Goal: Information Seeking & Learning: Learn about a topic

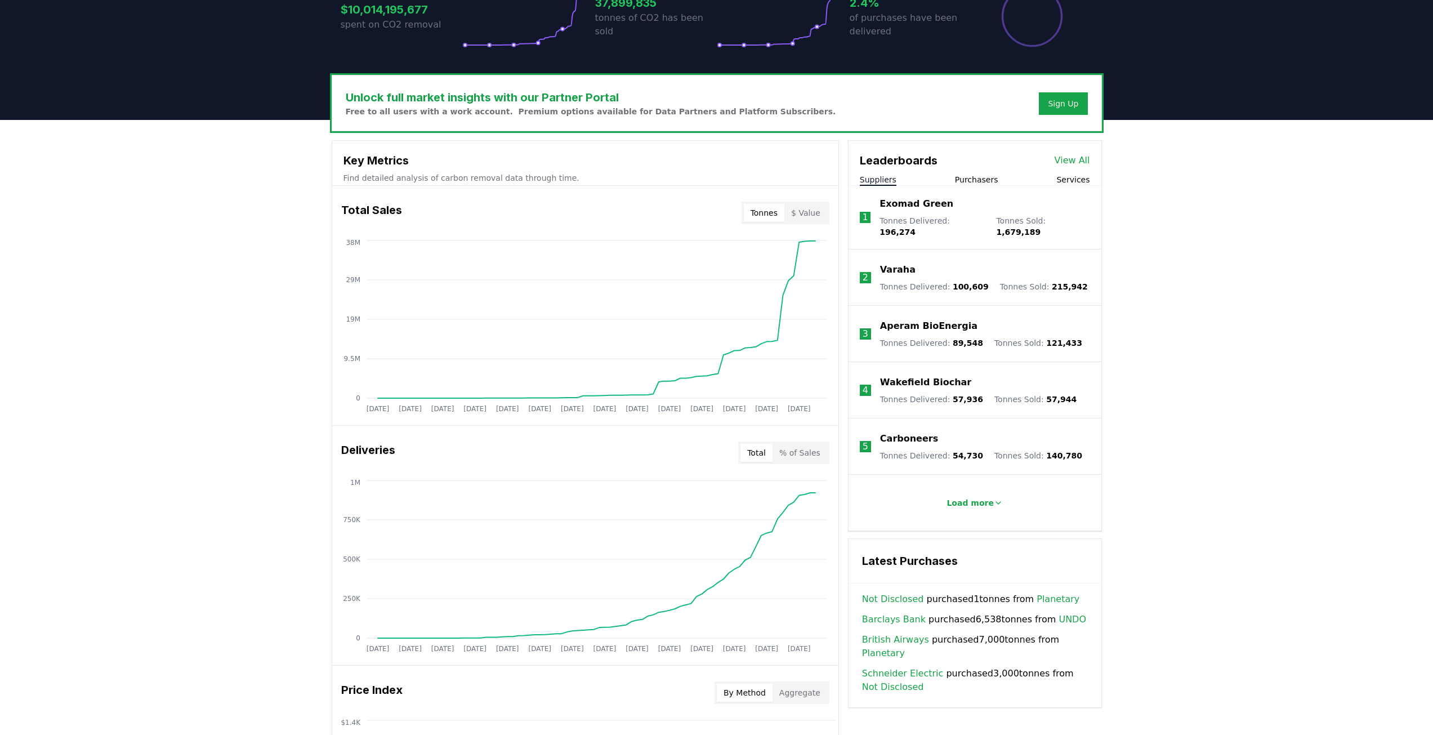
scroll to position [282, 0]
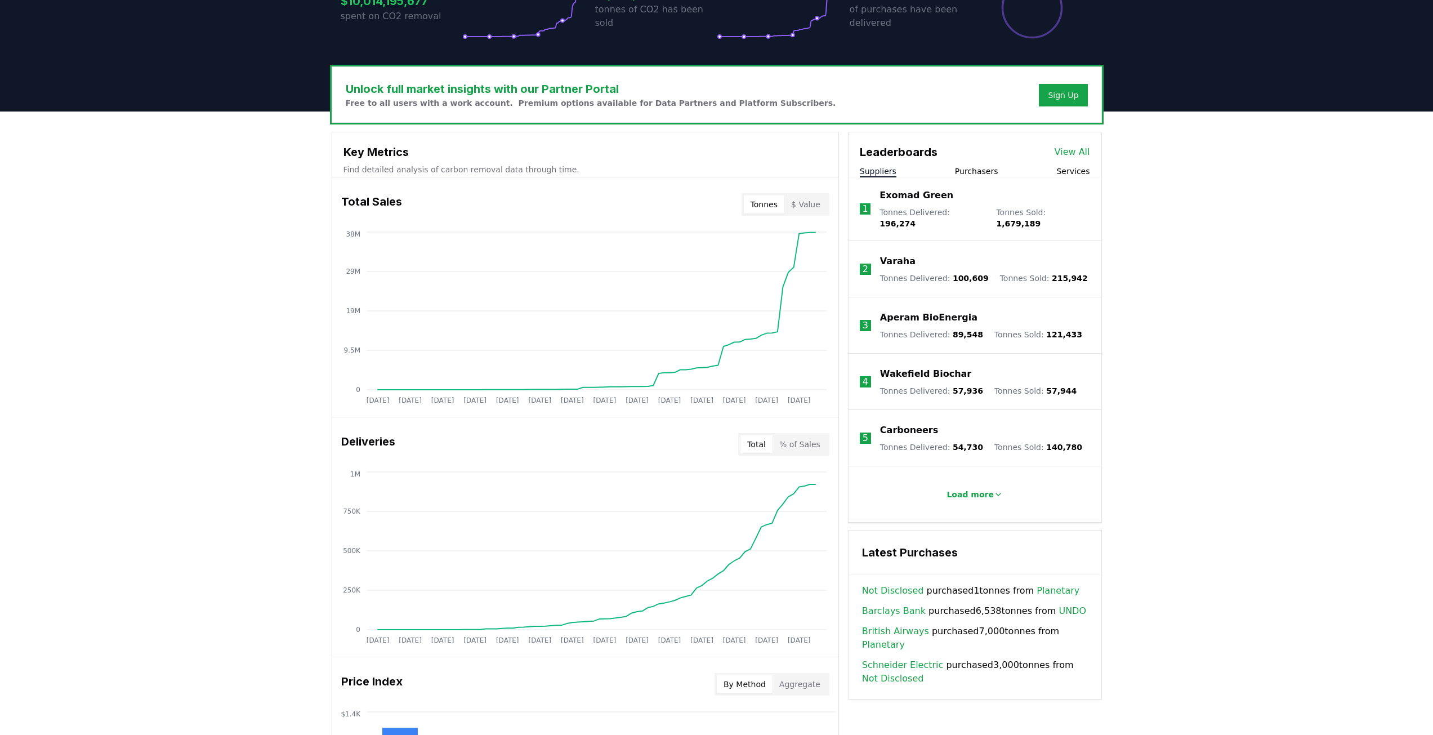
click at [809, 203] on button "$ Value" at bounding box center [805, 204] width 43 height 18
click at [818, 434] on div "Total % of Sales" at bounding box center [783, 444] width 91 height 23
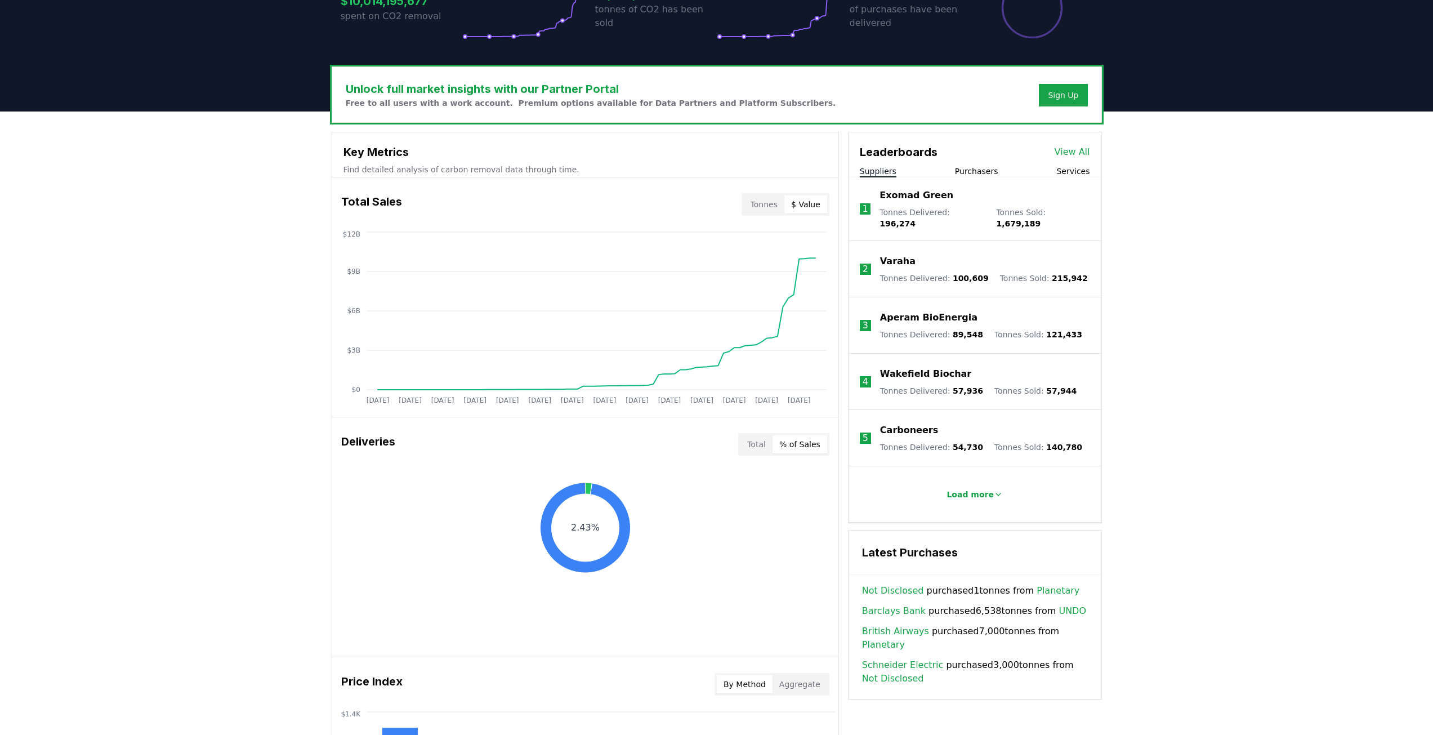
click at [815, 440] on button "% of Sales" at bounding box center [800, 444] width 55 height 18
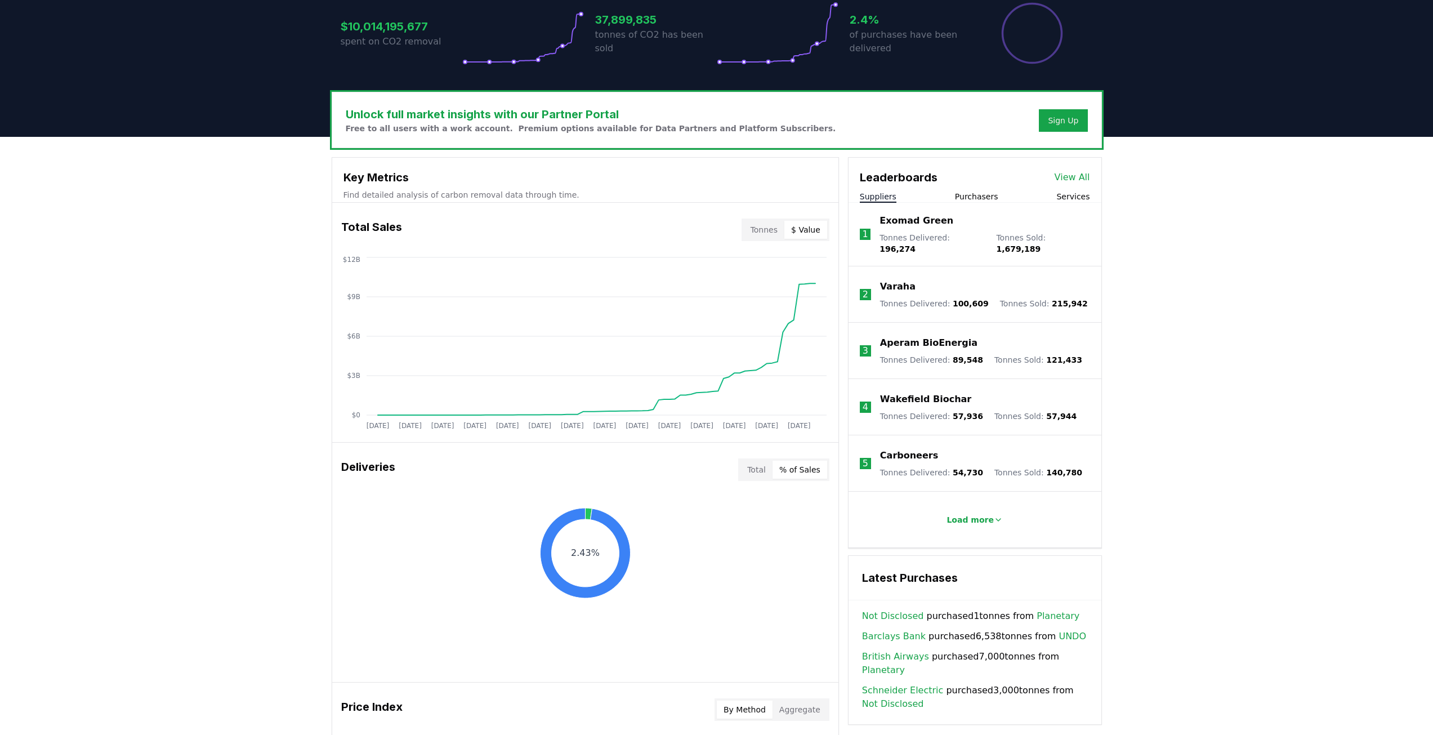
scroll to position [222, 0]
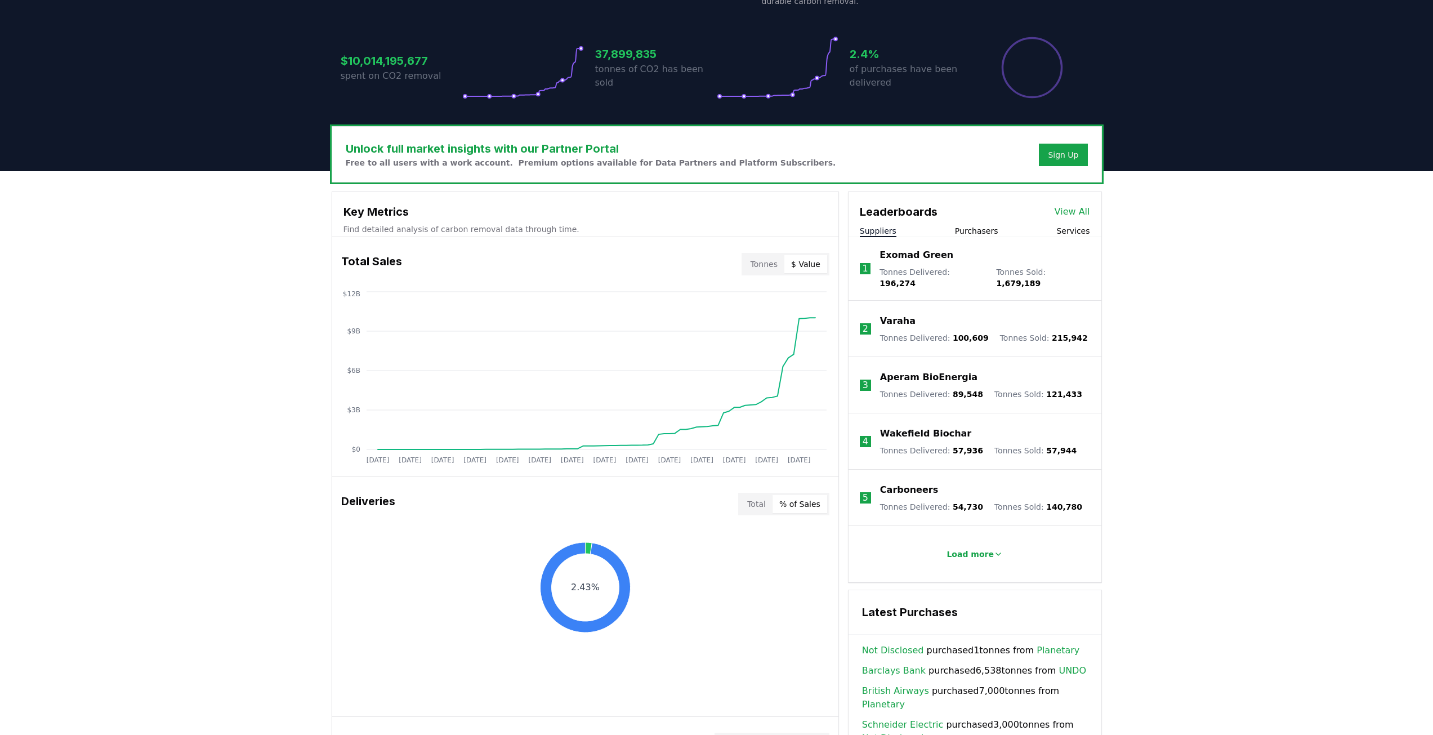
click at [982, 229] on button "Purchasers" at bounding box center [976, 230] width 43 height 11
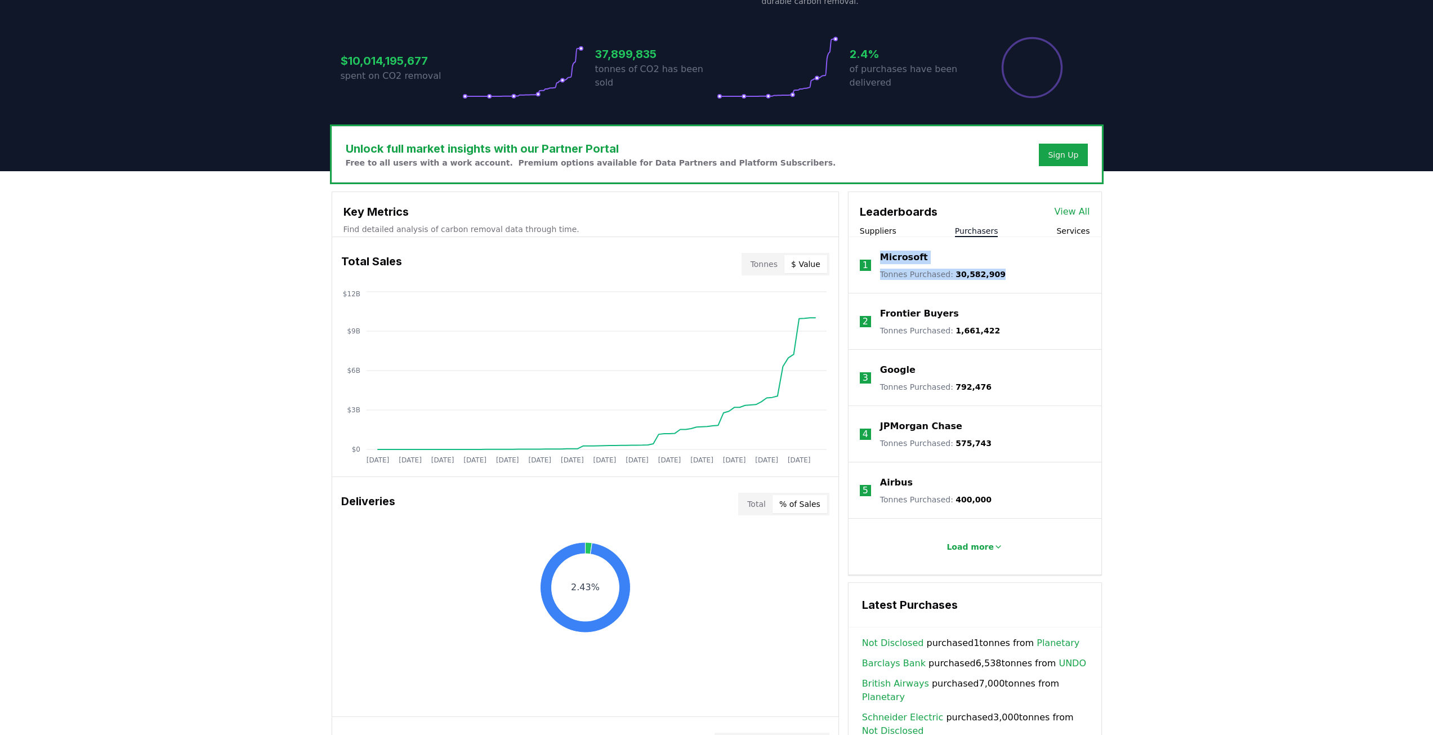
drag, startPoint x: 991, startPoint y: 273, endPoint x: 872, endPoint y: 251, distance: 121.4
click at [872, 251] on li "1 Microsoft Tonnes Purchased : 30,582,909" at bounding box center [975, 265] width 253 height 56
drag, startPoint x: 1000, startPoint y: 328, endPoint x: 865, endPoint y: 306, distance: 136.9
click at [865, 306] on li "2 Frontier Buyers Tonnes Purchased : 1,661,422" at bounding box center [975, 321] width 253 height 56
drag, startPoint x: 983, startPoint y: 380, endPoint x: 852, endPoint y: 381, distance: 131.2
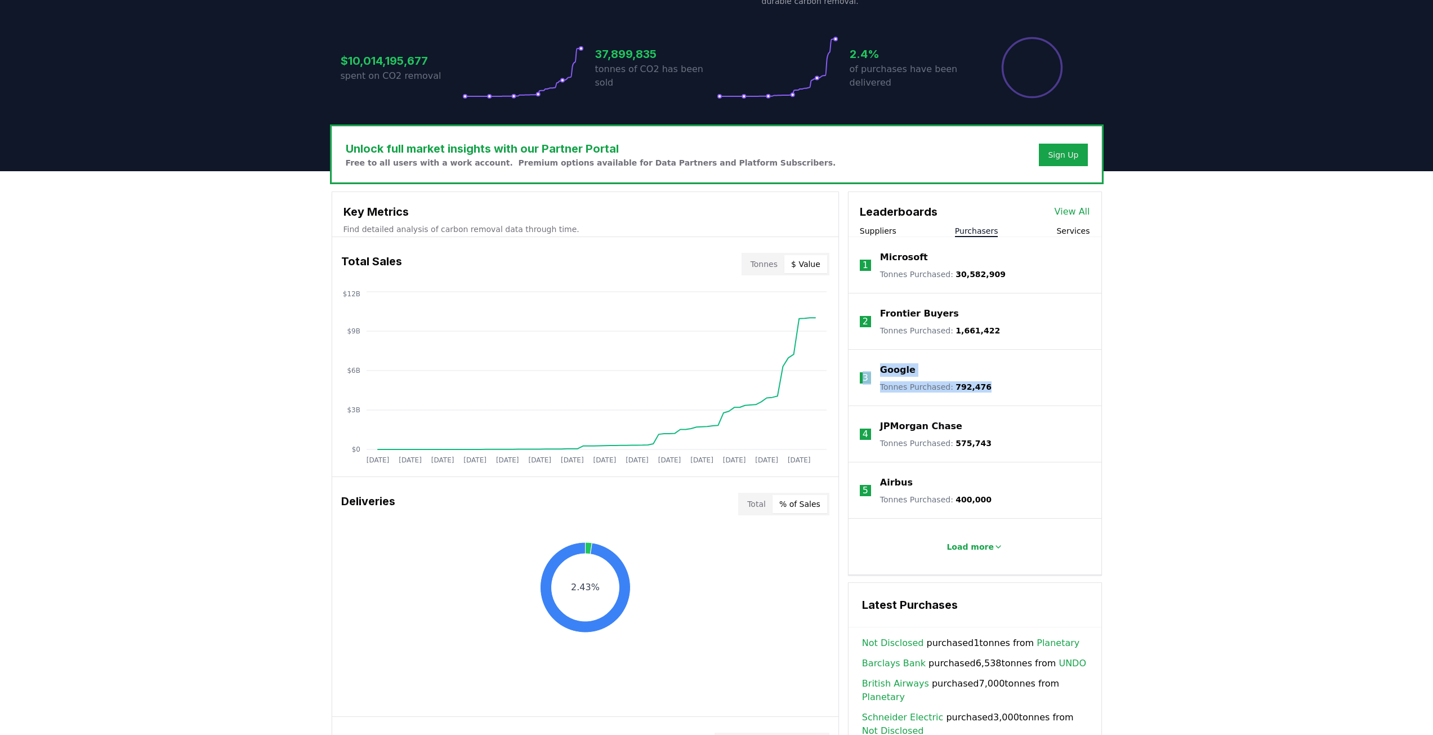
click at [851, 381] on li "3 Google Tonnes Purchased : 792,476" at bounding box center [975, 378] width 253 height 56
click at [997, 436] on li "4 JPMorgan Chase Tonnes Purchased : 575,743" at bounding box center [975, 434] width 253 height 56
click at [1011, 488] on li "5 Airbus Tonnes Purchased : 400,000" at bounding box center [975, 490] width 253 height 56
click at [1082, 236] on div "Suppliers Purchasers Services" at bounding box center [975, 231] width 253 height 12
click at [1078, 231] on button "Services" at bounding box center [1072, 230] width 33 height 11
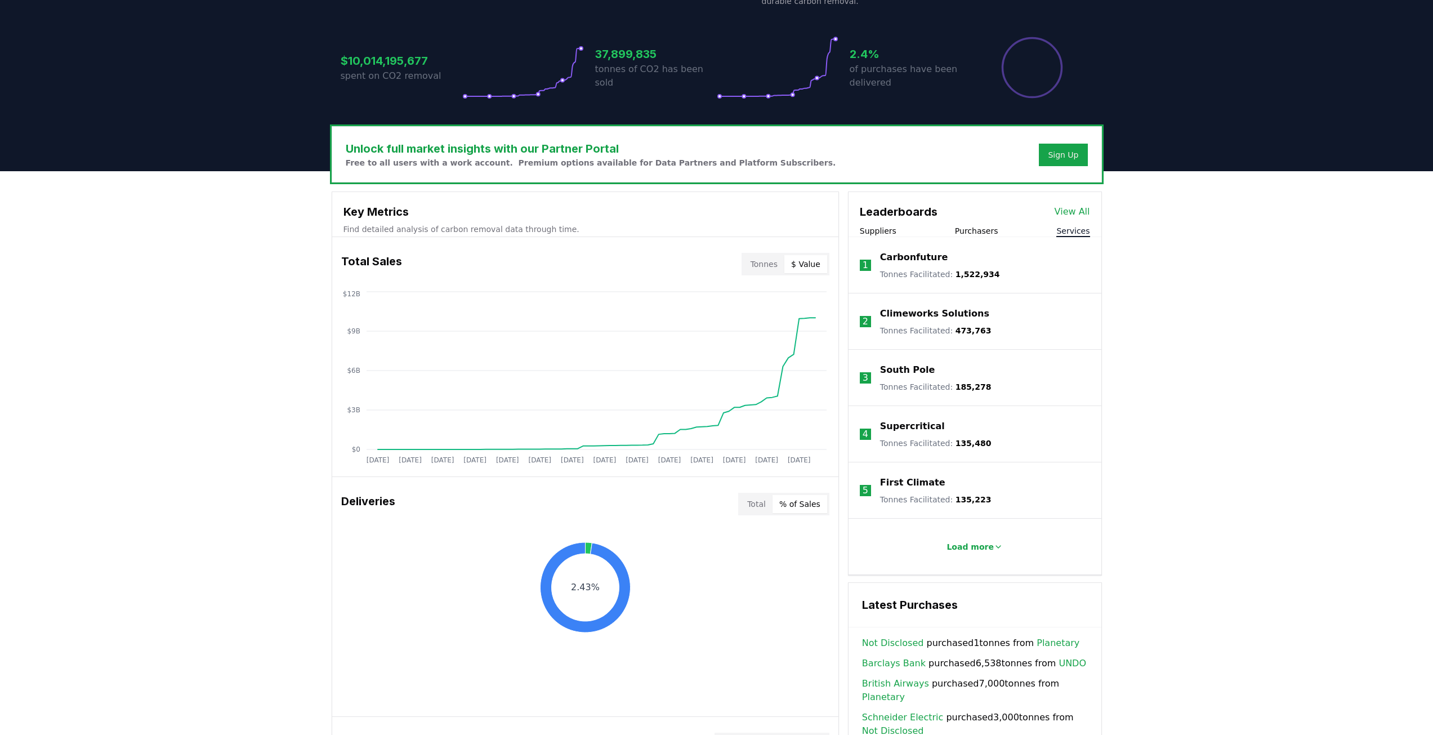
click at [1081, 213] on link "View All" at bounding box center [1072, 212] width 35 height 14
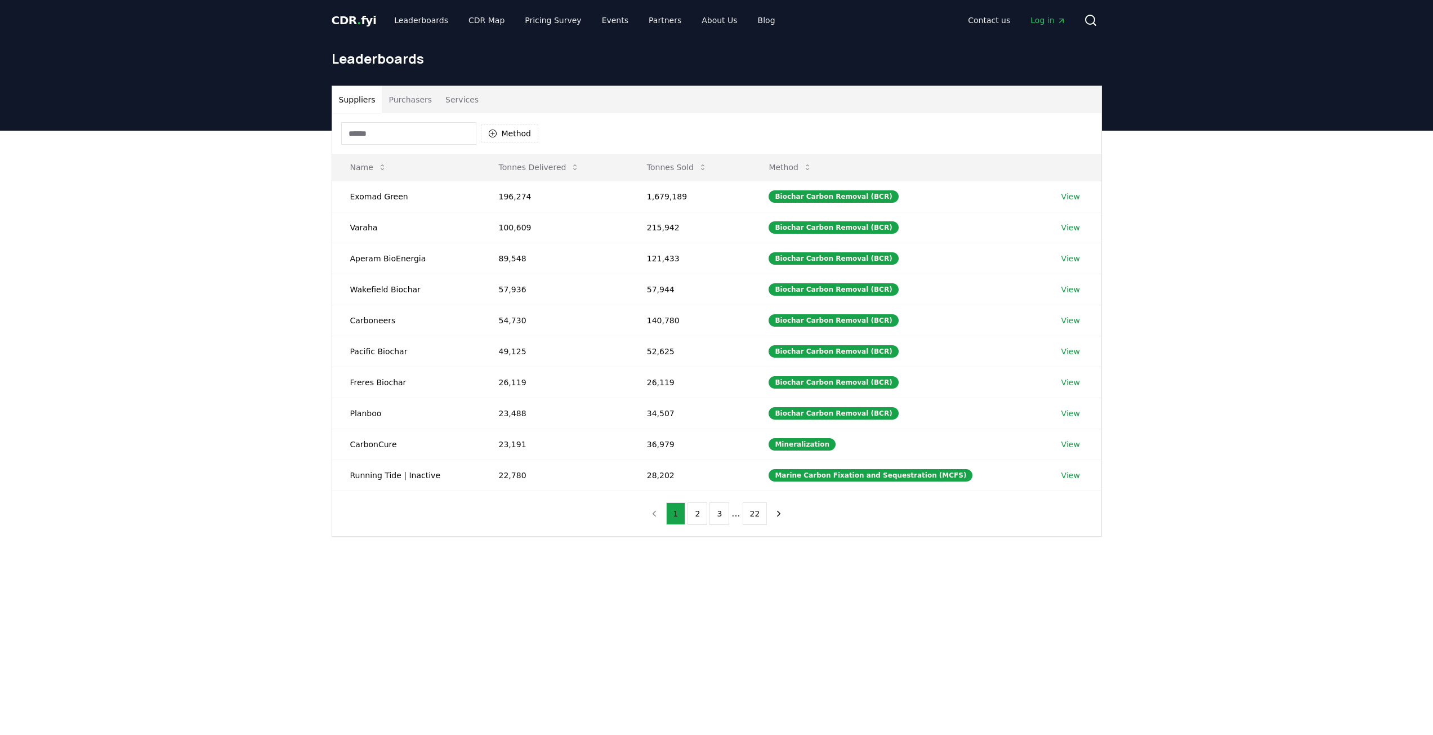
click at [662, 512] on nav "1 2 3 ... 22" at bounding box center [717, 513] width 144 height 23
click at [357, 19] on span "." at bounding box center [359, 21] width 4 height 14
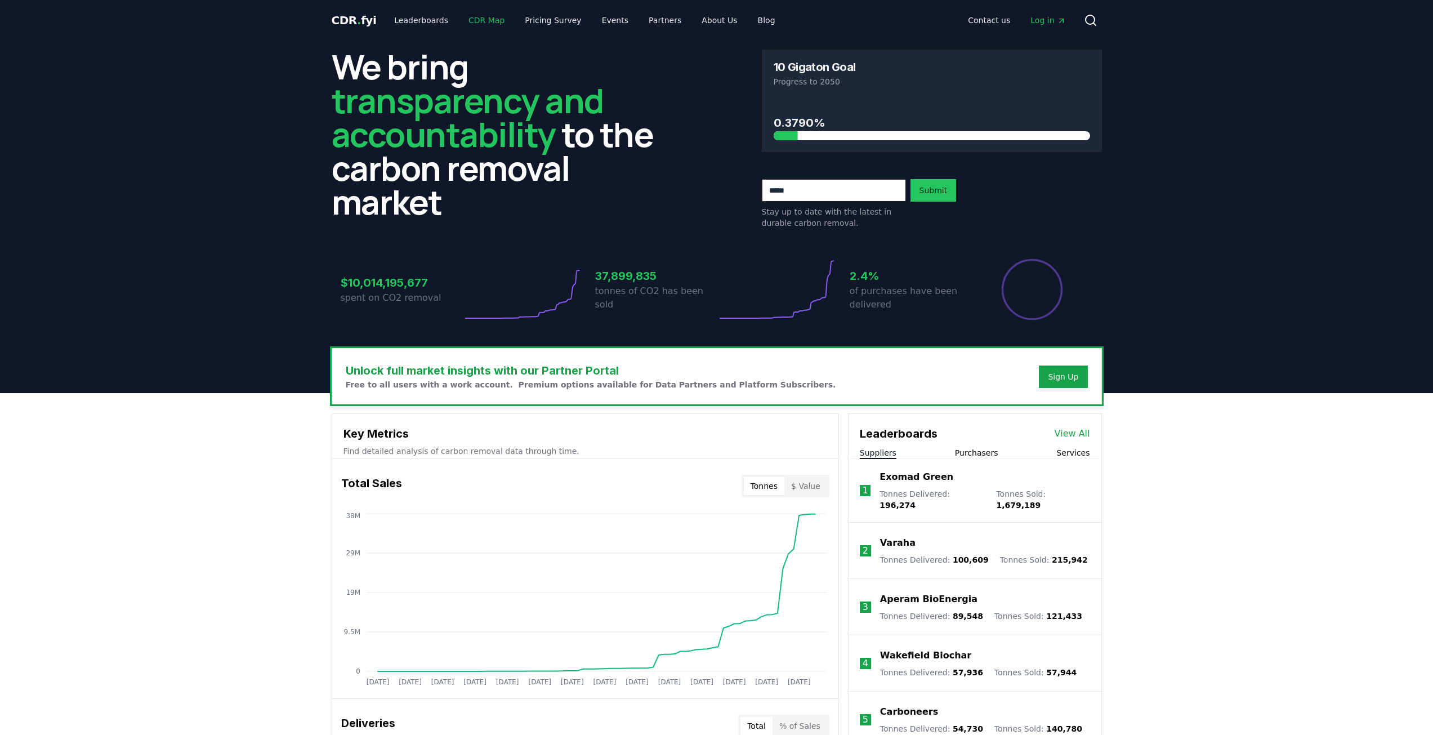
click at [465, 21] on link "CDR Map" at bounding box center [486, 20] width 54 height 20
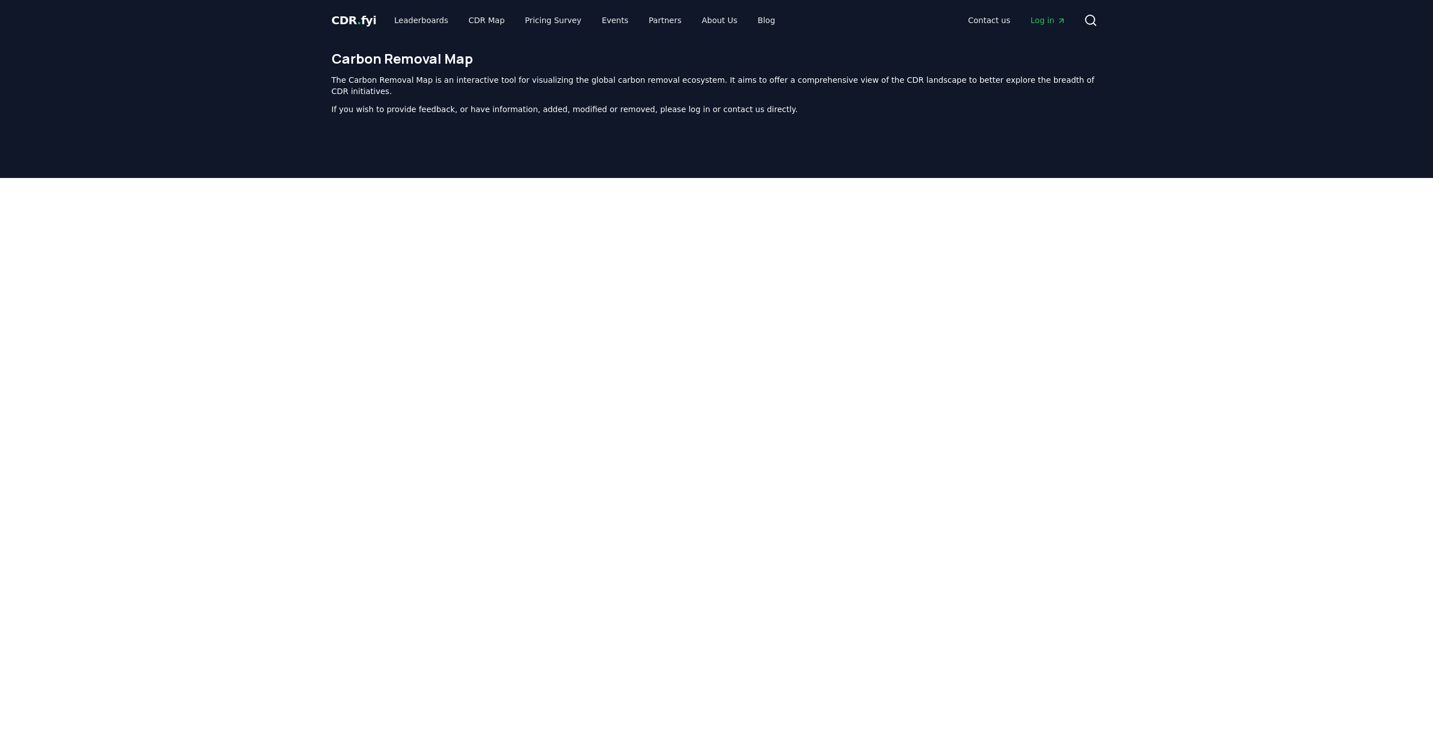
click at [357, 24] on span "." at bounding box center [359, 21] width 4 height 14
